Goal: Check status: Check status

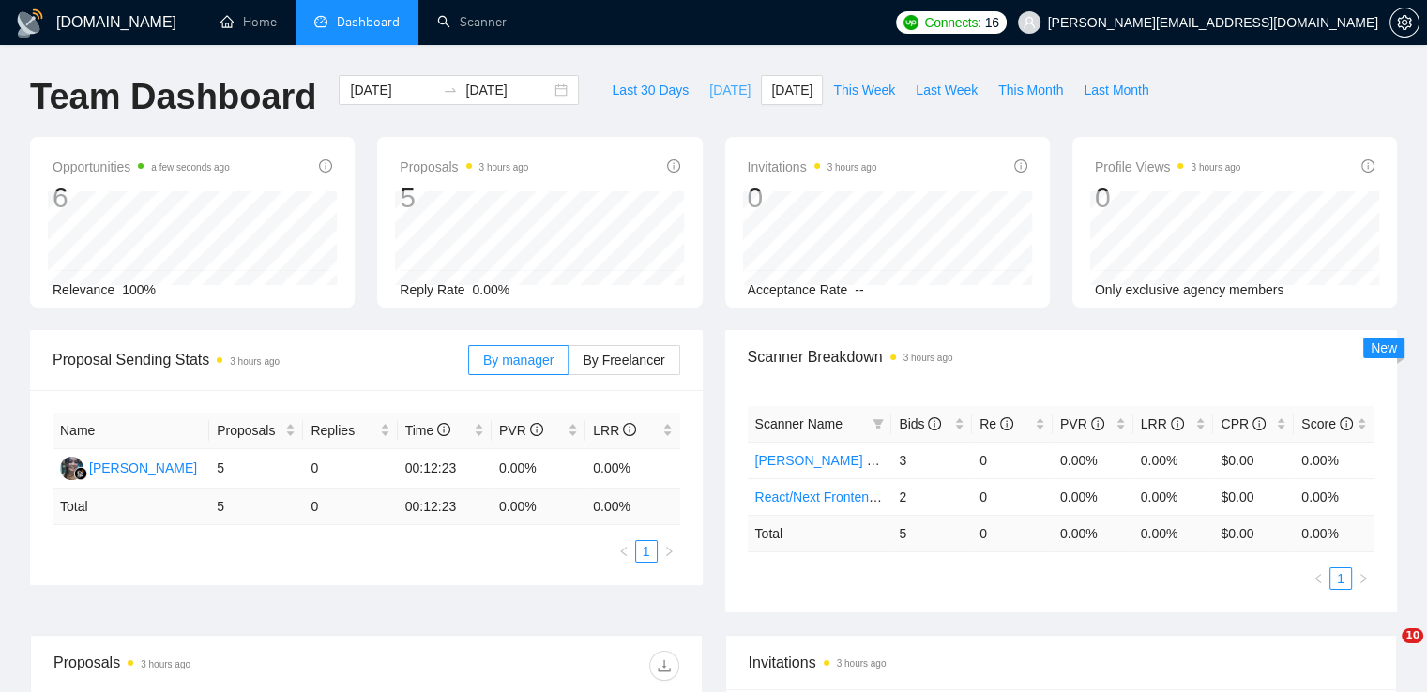
click at [709, 91] on span "[DATE]" at bounding box center [729, 90] width 41 height 21
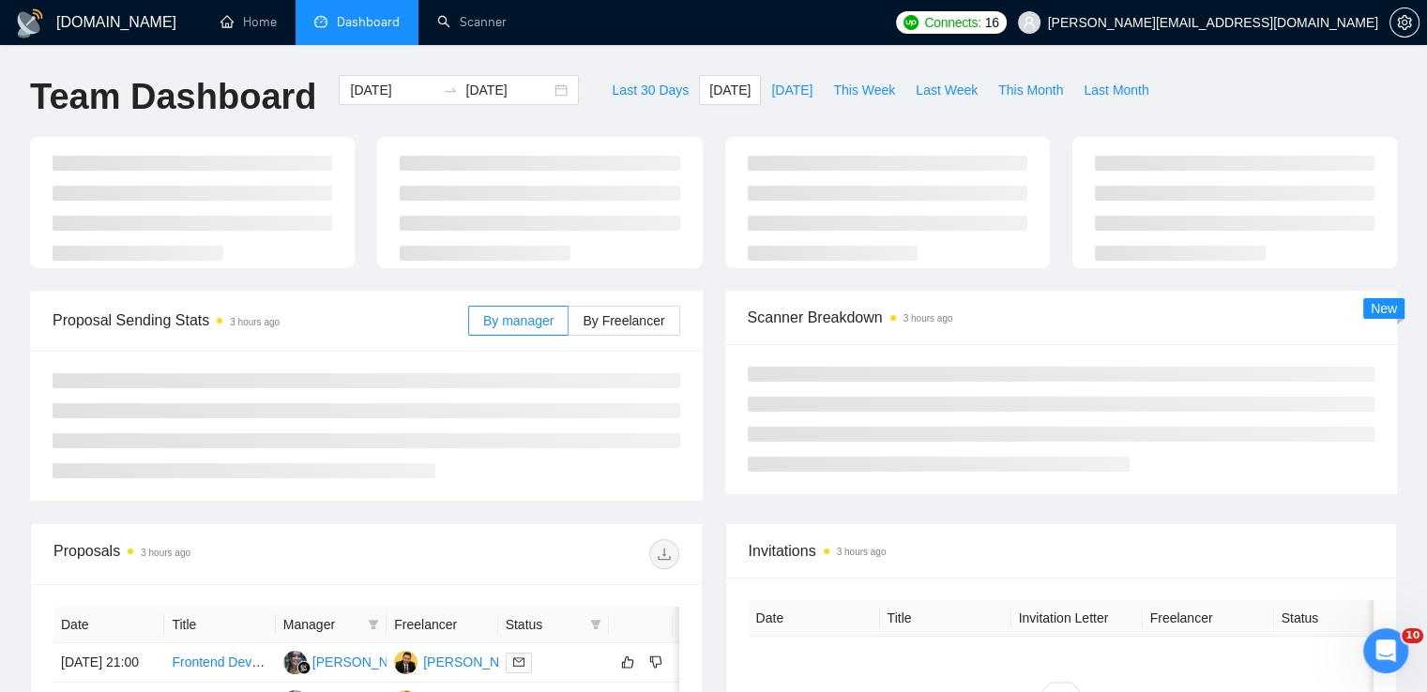
type input "2025-10-08"
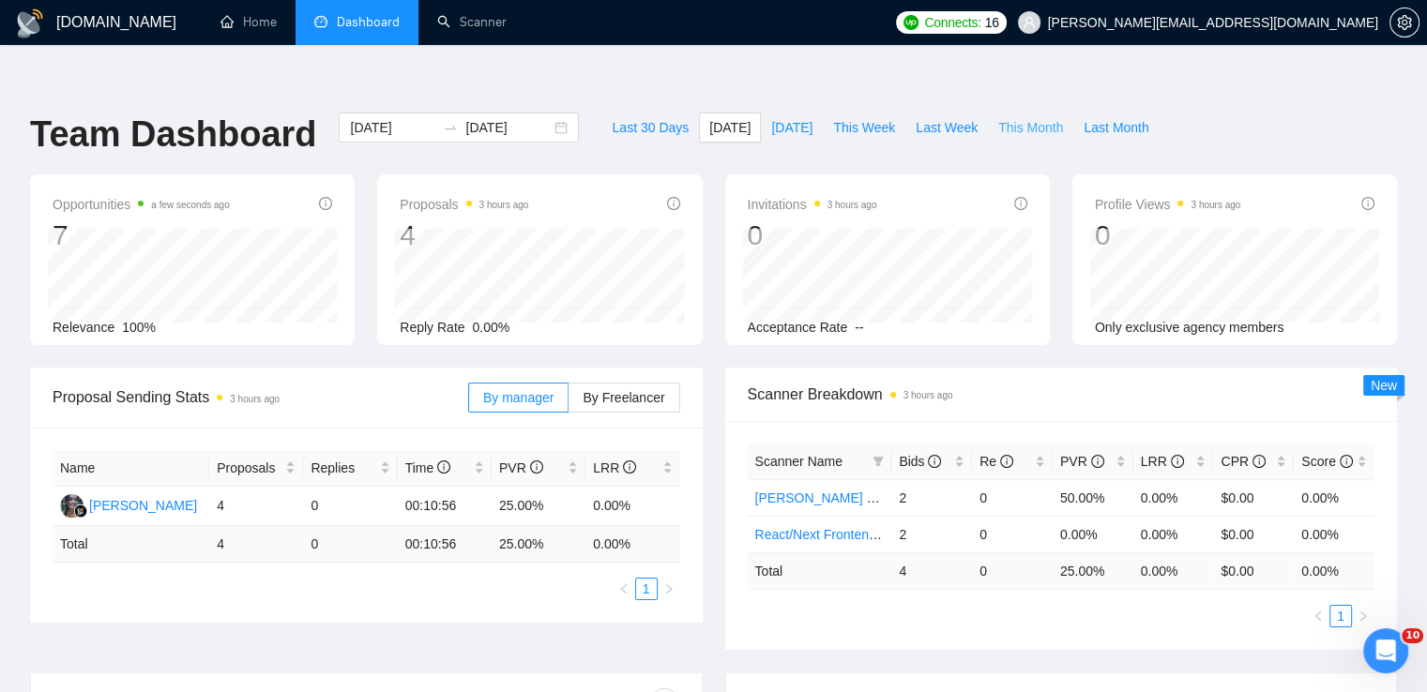
click at [1007, 117] on span "This Month" at bounding box center [1030, 127] width 65 height 21
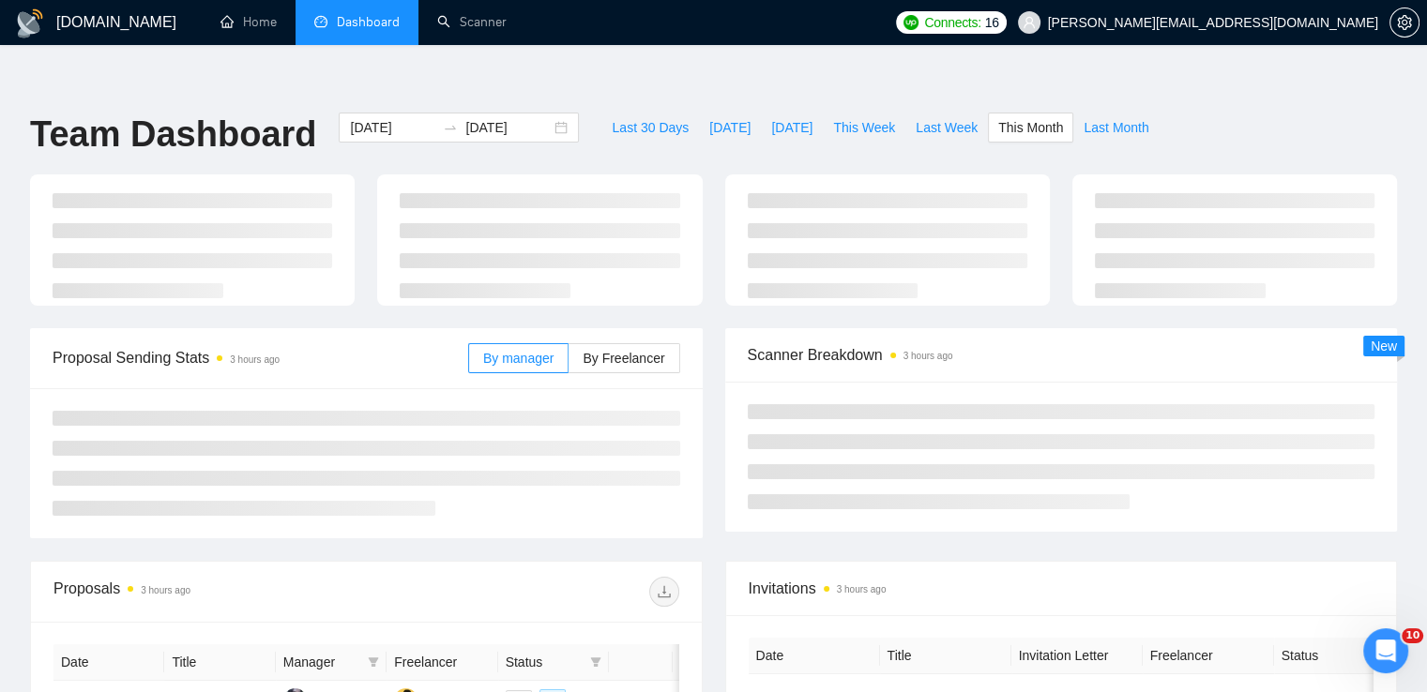
type input "2025-10-01"
type input "2025-10-31"
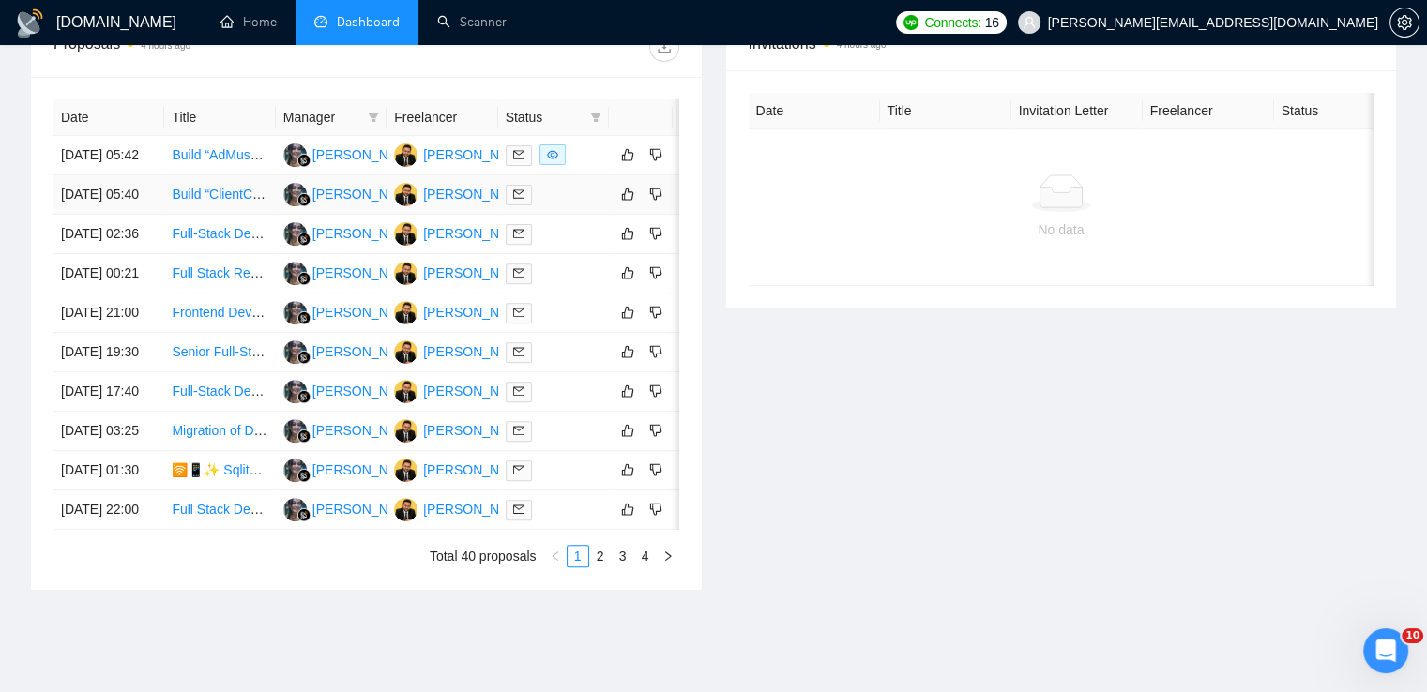
scroll to position [874, 0]
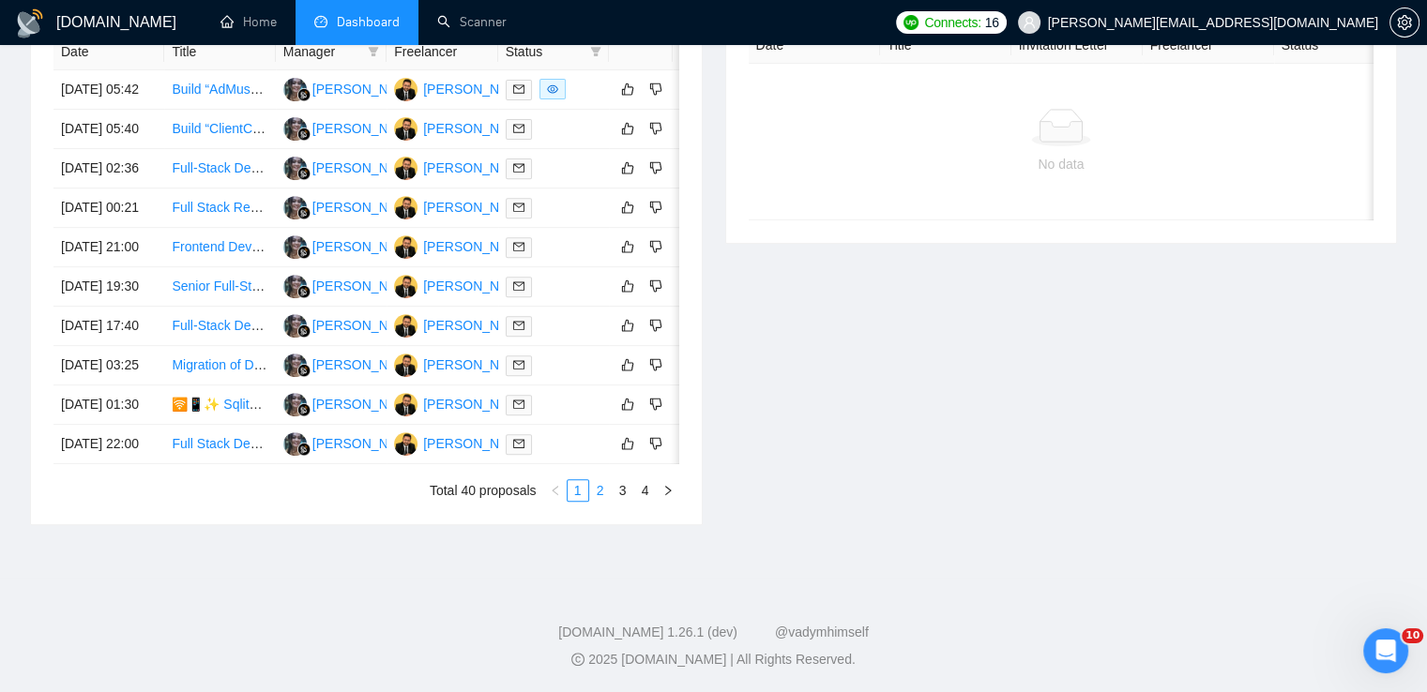
click at [608, 486] on link "2" at bounding box center [600, 490] width 21 height 21
drag, startPoint x: 601, startPoint y: 581, endPoint x: 695, endPoint y: 525, distance: 110.2
click at [601, 501] on link "3" at bounding box center [600, 490] width 21 height 21
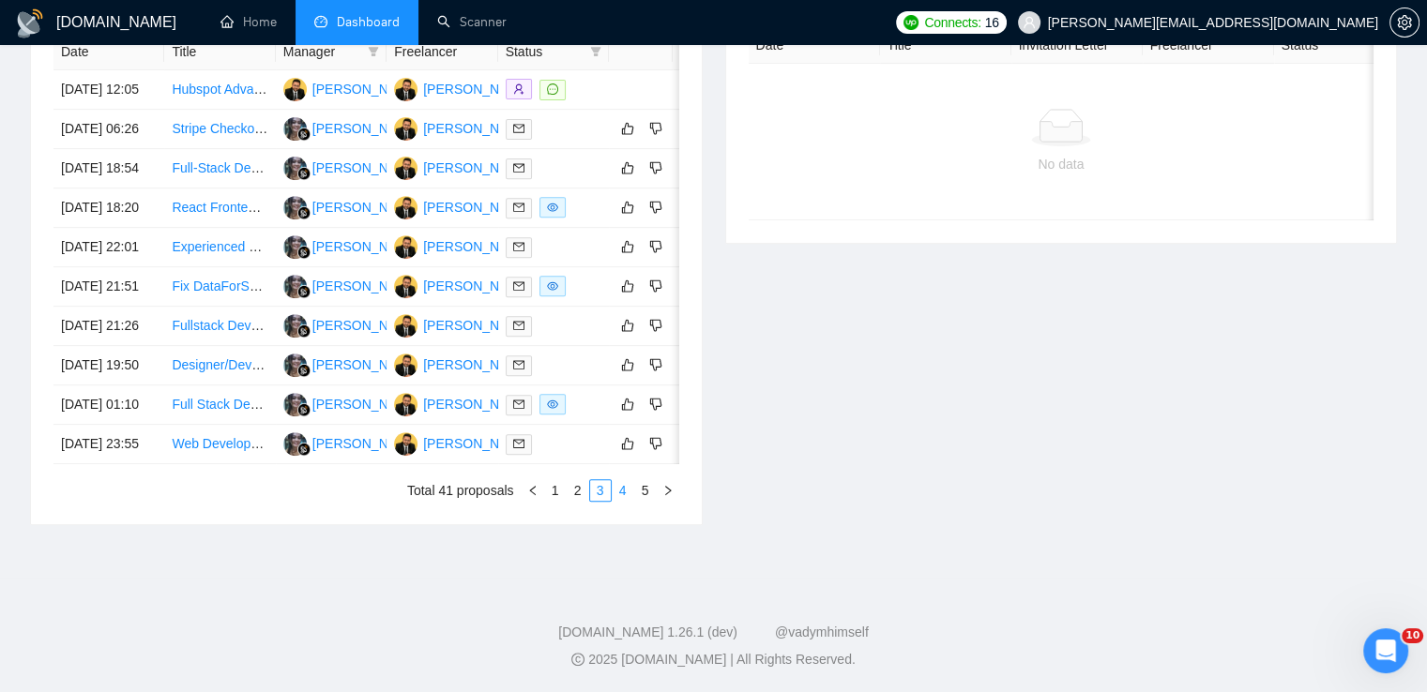
click at [621, 489] on link "4" at bounding box center [623, 490] width 21 height 21
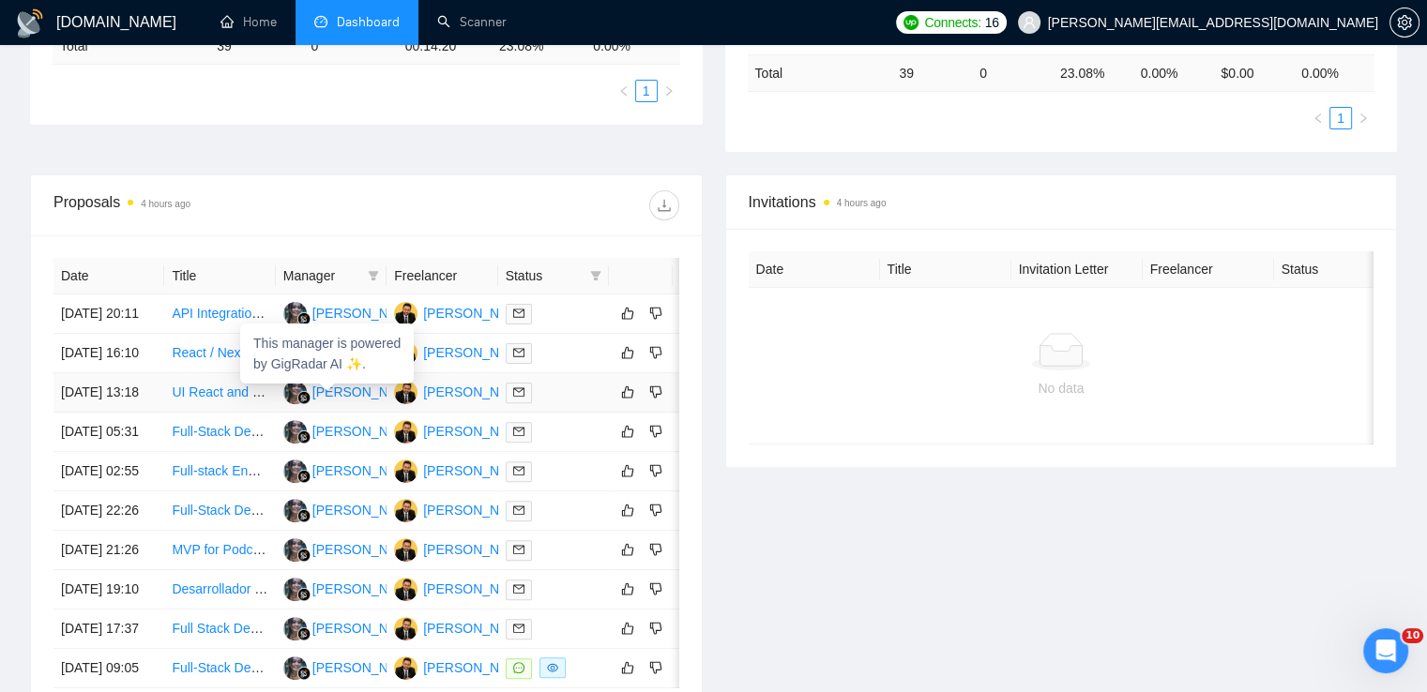
scroll to position [780, 0]
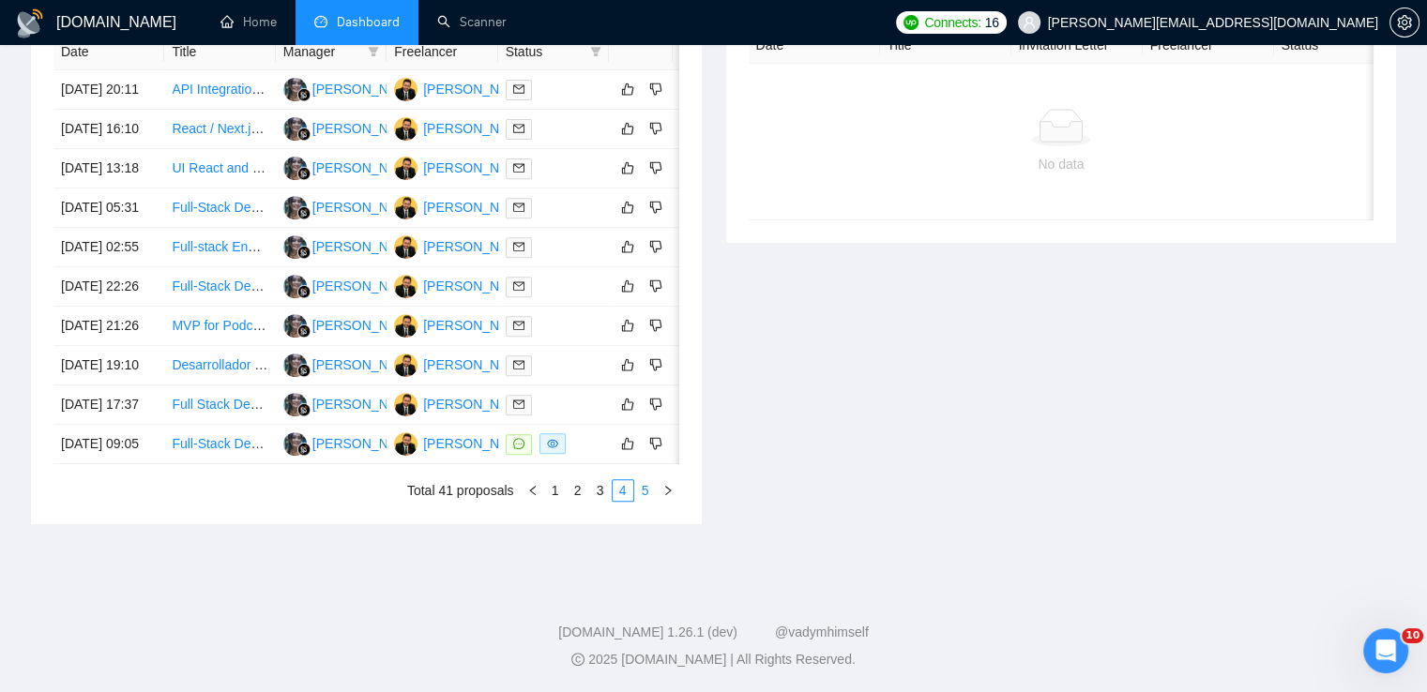
click at [647, 501] on link "5" at bounding box center [645, 490] width 21 height 21
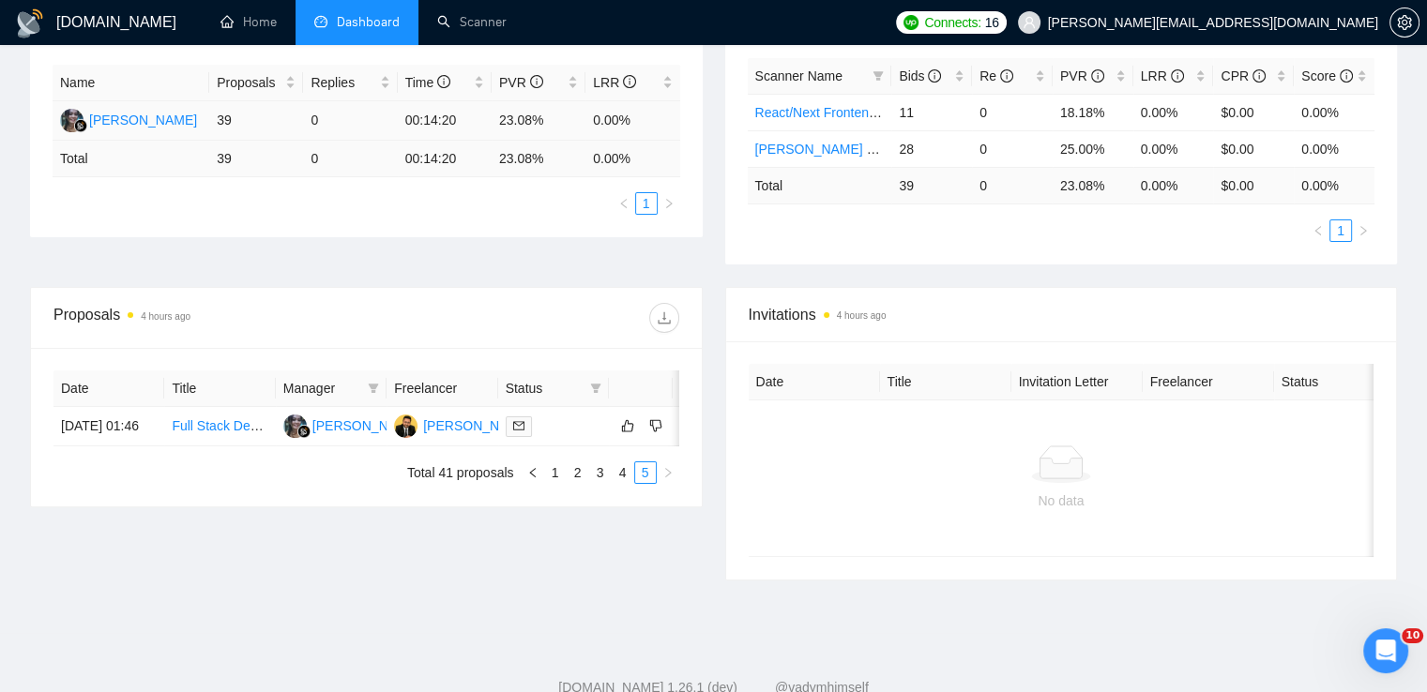
scroll to position [416, 0]
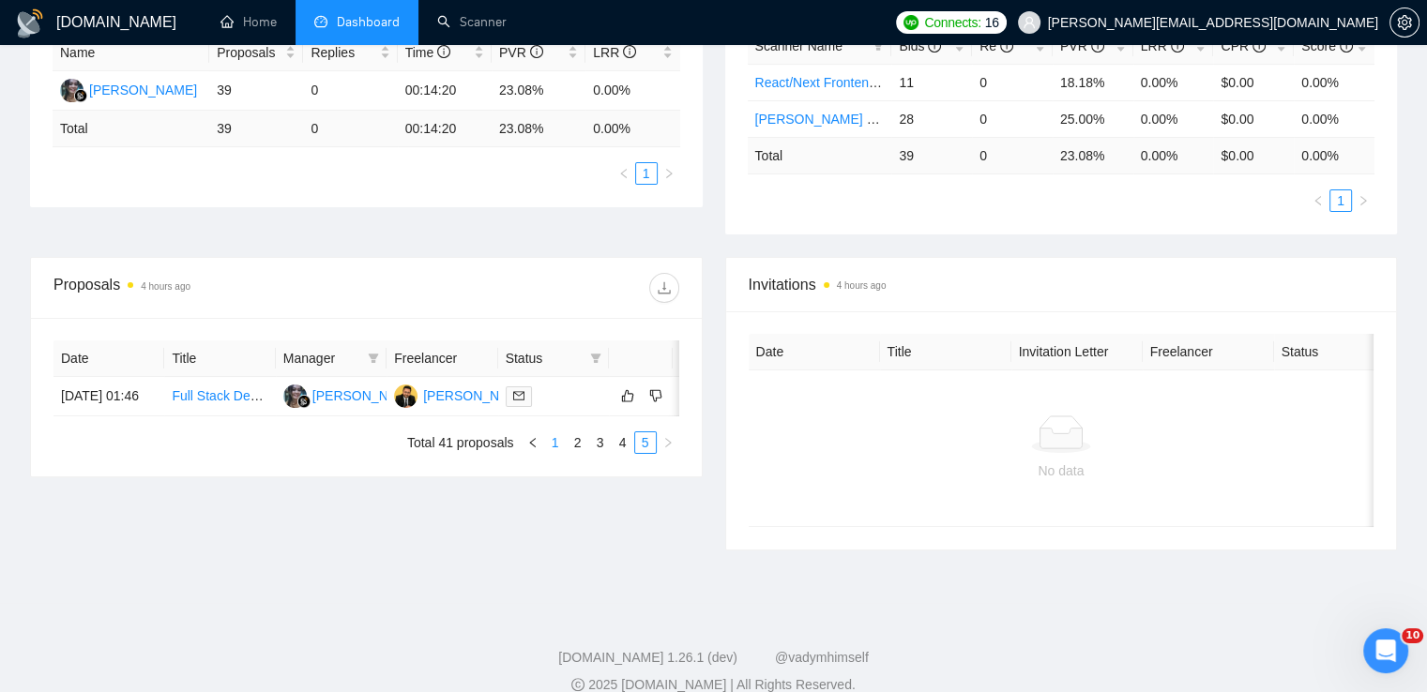
click at [555, 436] on link "1" at bounding box center [555, 443] width 21 height 21
